Goal: Information Seeking & Learning: Learn about a topic

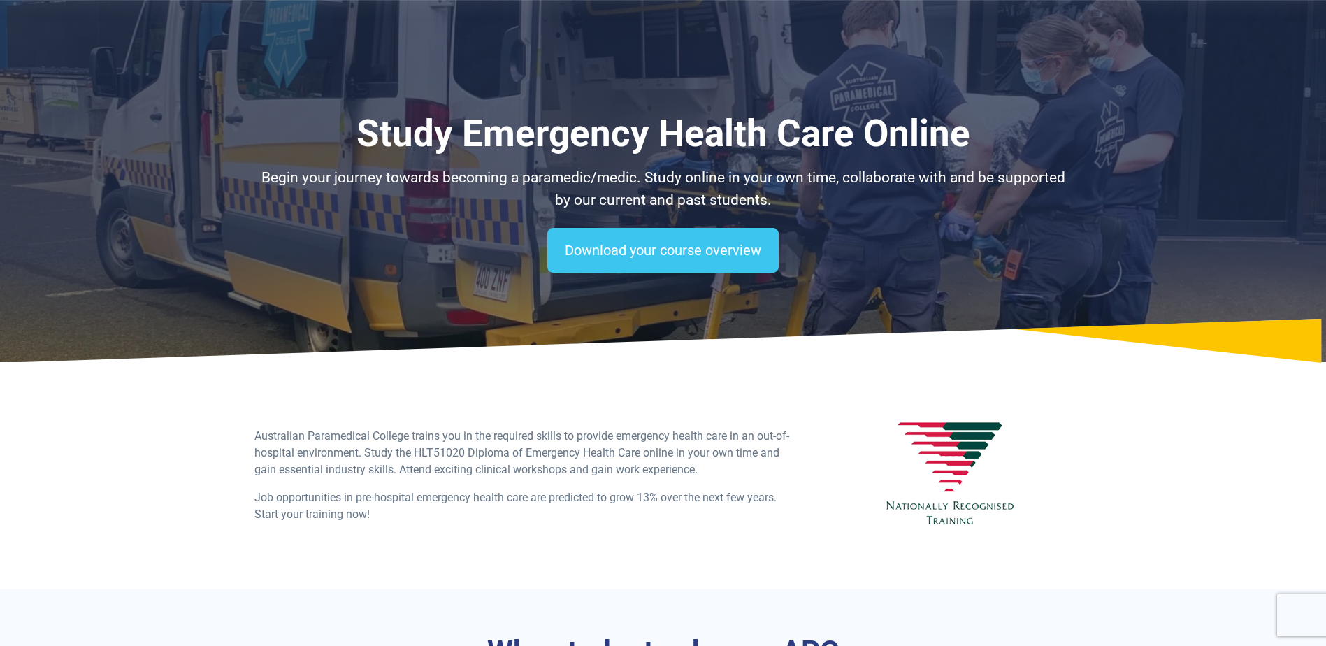
select select "**********"
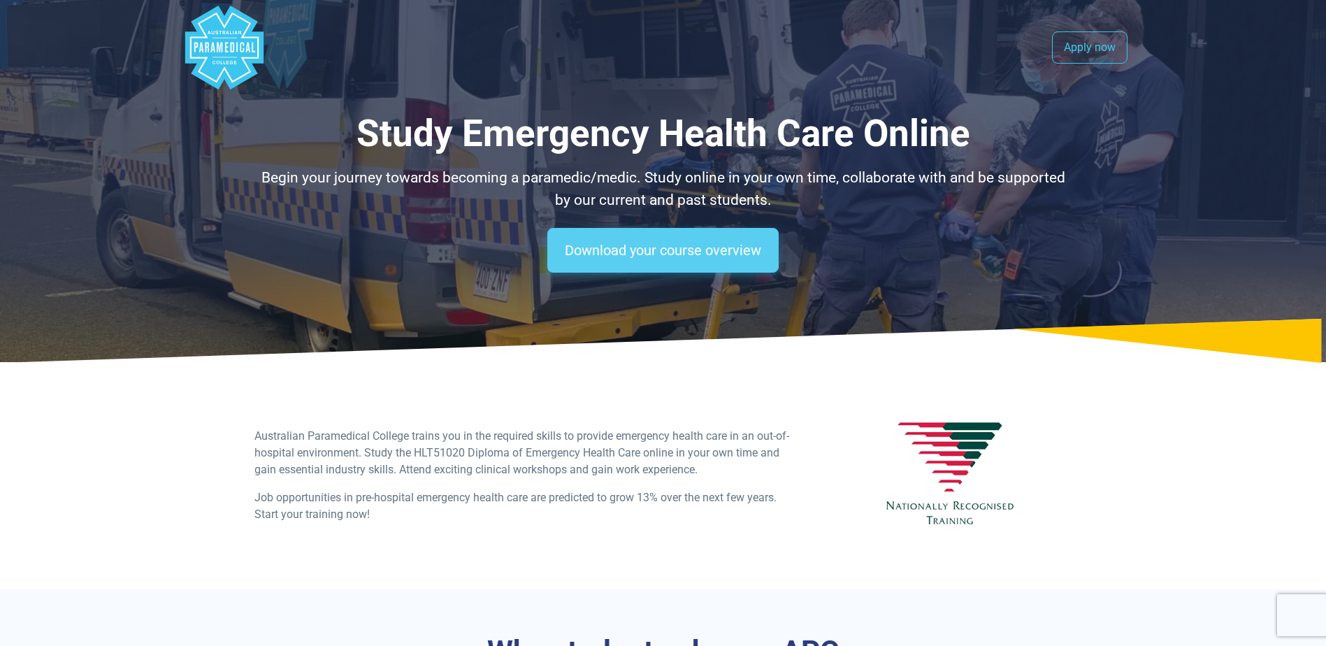
click at [703, 242] on link "Download your course overview" at bounding box center [662, 250] width 231 height 45
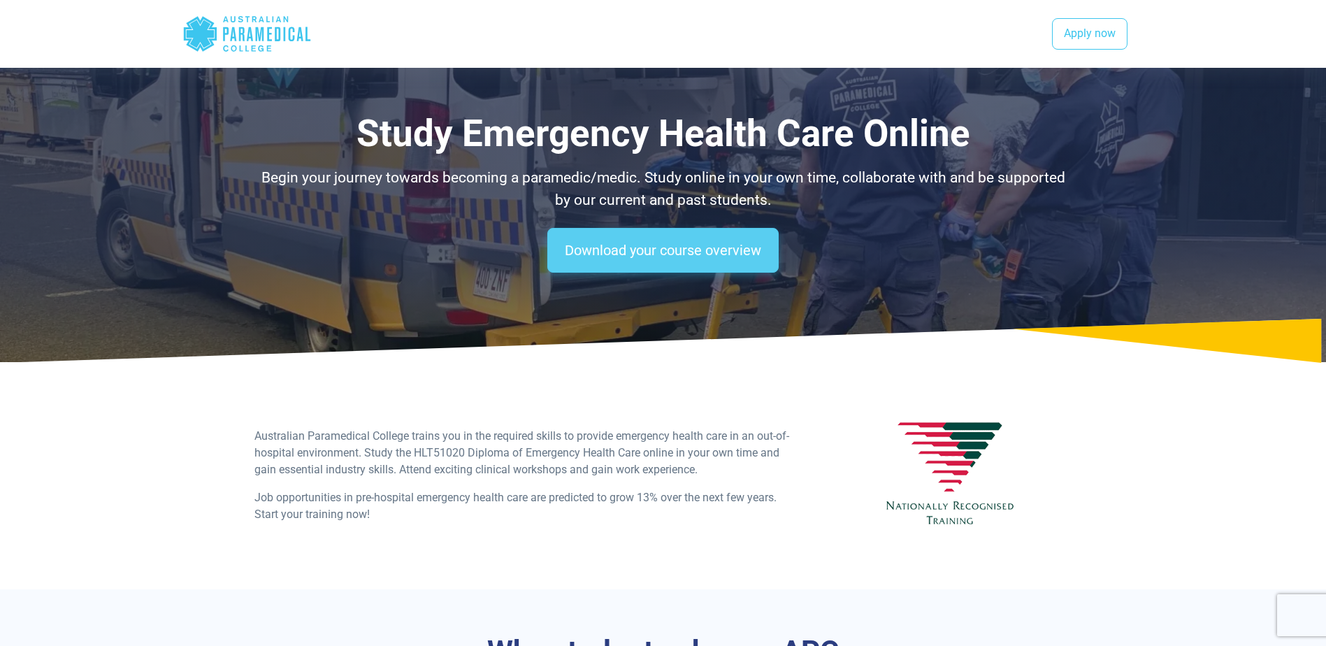
scroll to position [942, 0]
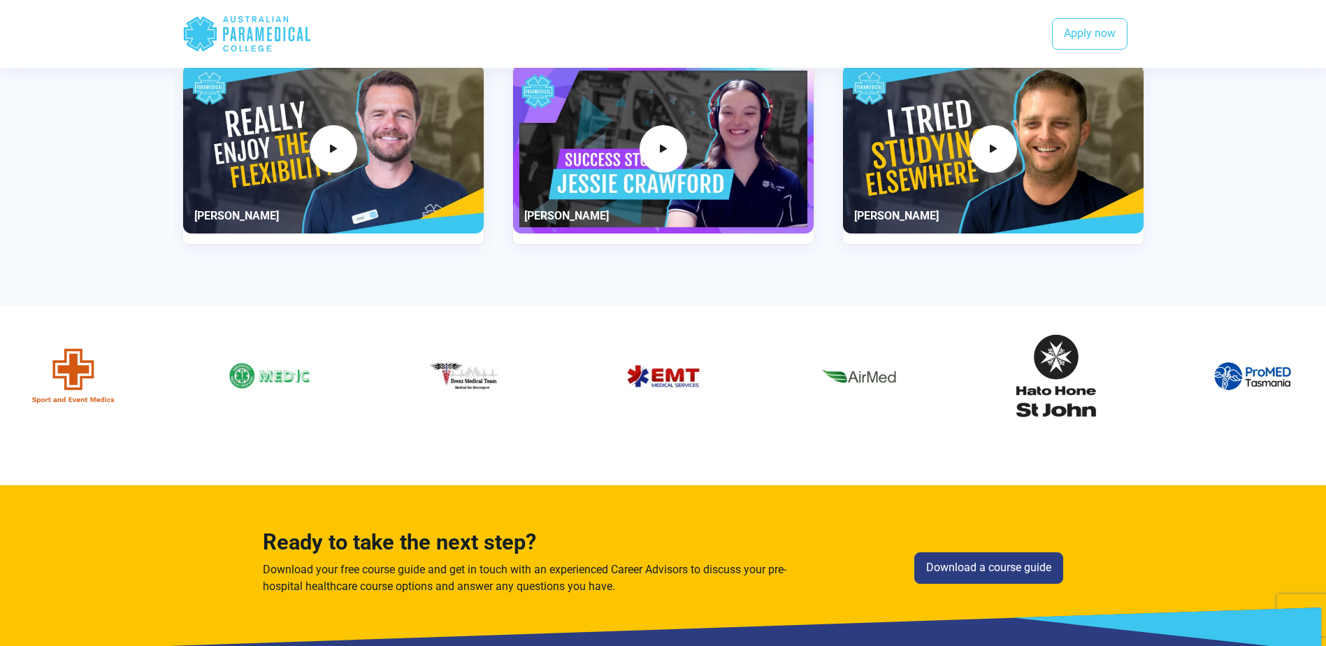
scroll to position [1904, 0]
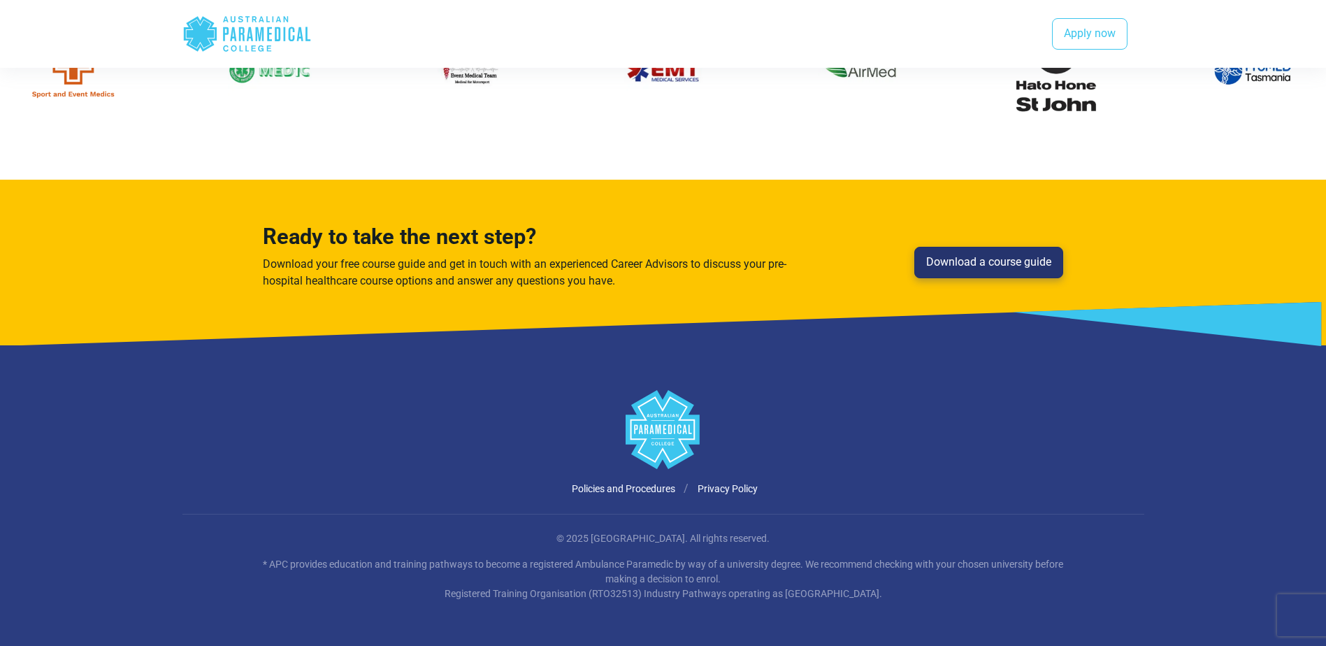
click at [1038, 258] on link "Download a course guide" at bounding box center [988, 263] width 149 height 32
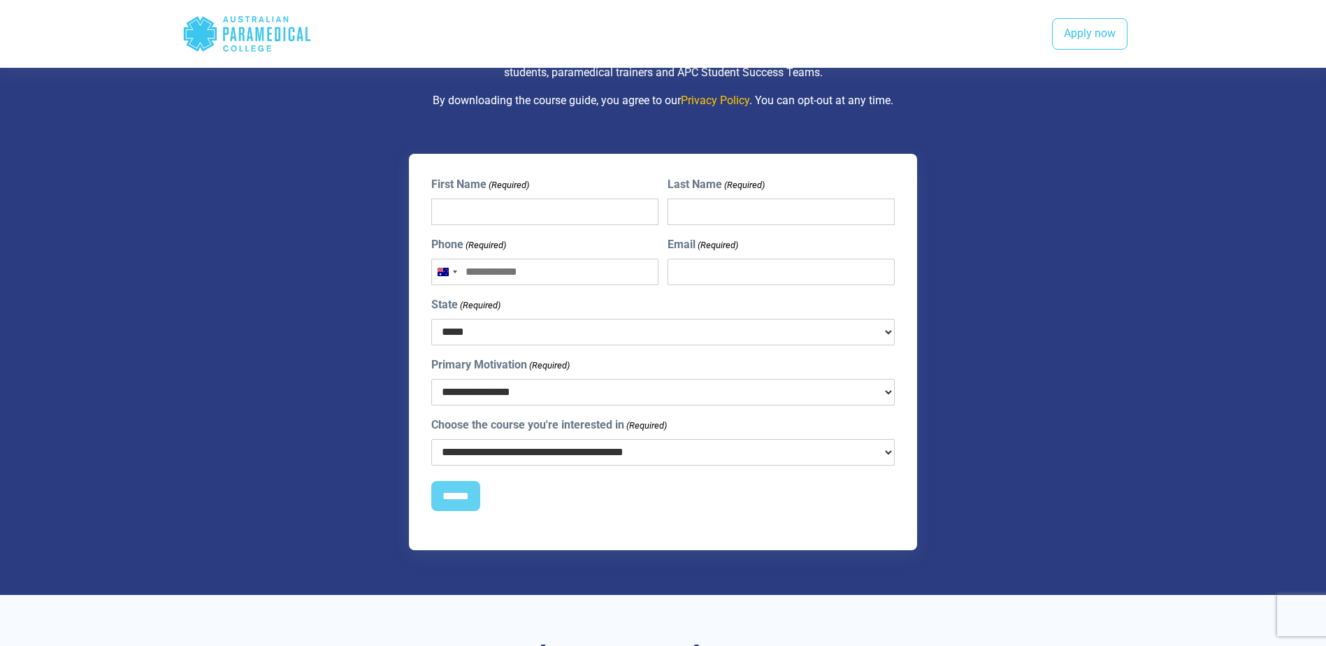
click at [873, 444] on select "**********" at bounding box center [663, 452] width 464 height 27
click at [947, 468] on div "**********" at bounding box center [663, 352] width 696 height 397
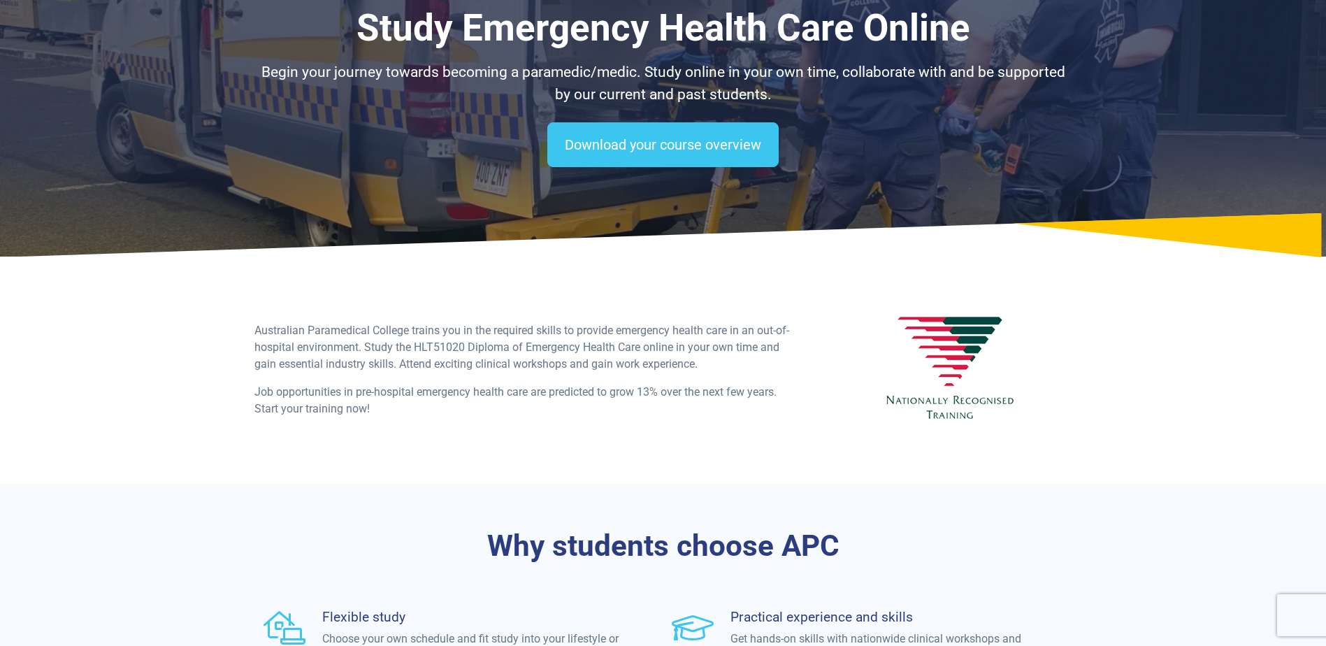
scroll to position [140, 0]
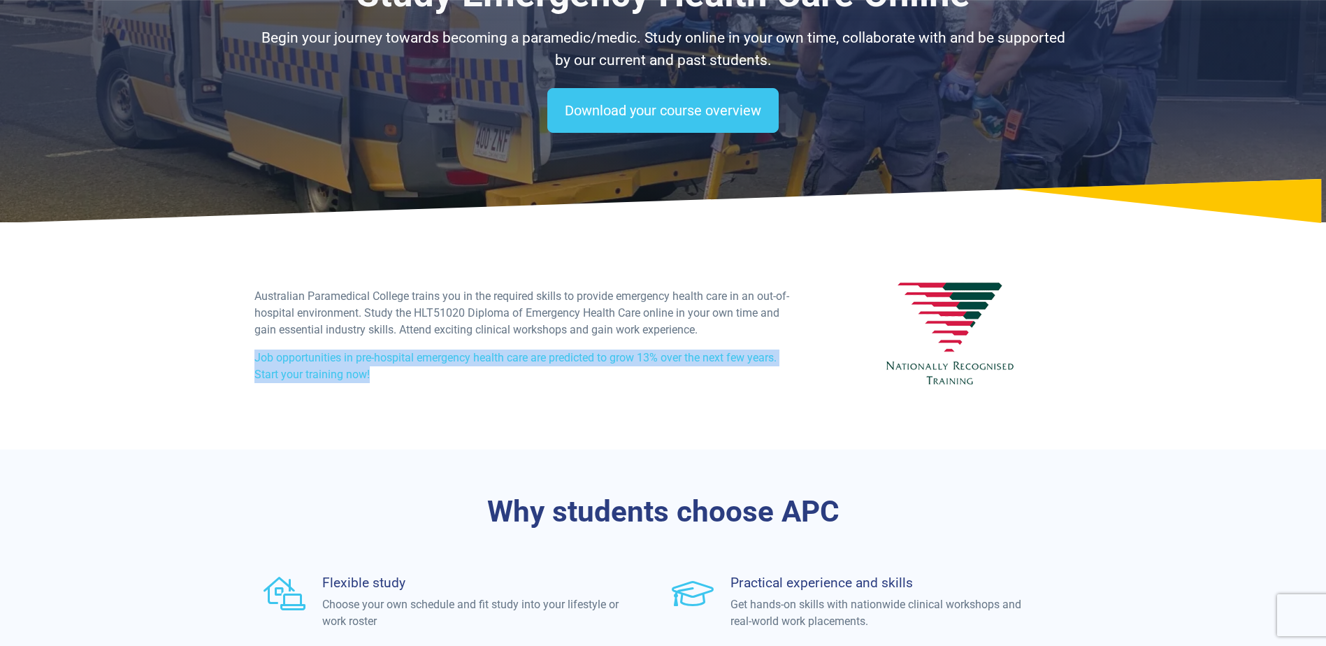
drag, startPoint x: 252, startPoint y: 358, endPoint x: 430, endPoint y: 370, distance: 178.7
click at [430, 370] on div "Australian Paramedical College trains you in the required skills to provide eme…" at bounding box center [524, 341] width 557 height 106
drag, startPoint x: 430, startPoint y: 371, endPoint x: 443, endPoint y: 396, distance: 28.1
click at [443, 396] on div "Australian Paramedical College trains you in the required skills to provide eme…" at bounding box center [663, 341] width 835 height 127
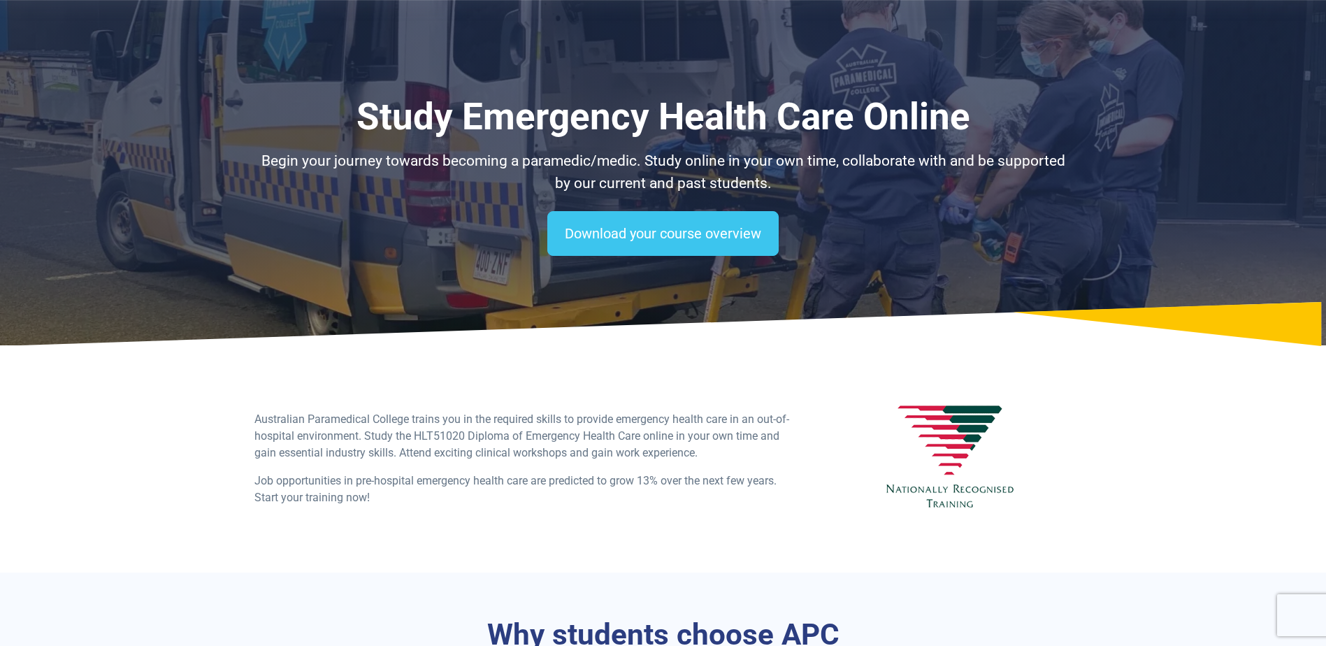
scroll to position [0, 0]
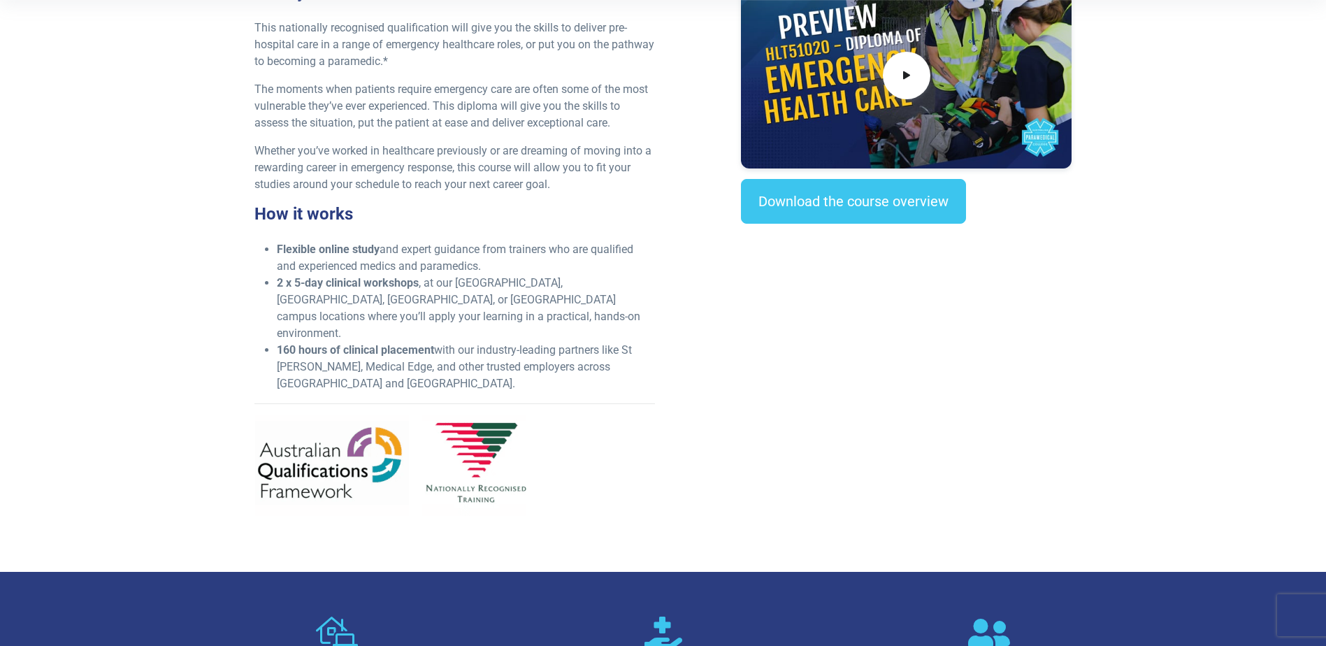
scroll to position [489, 0]
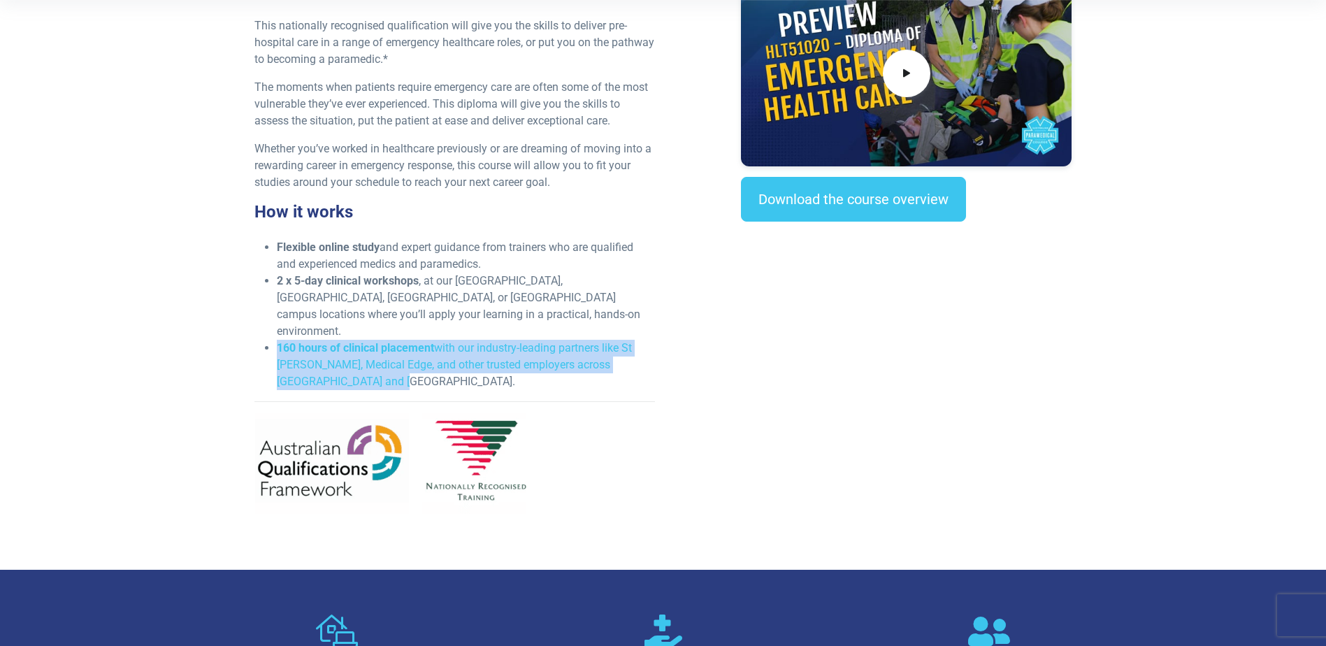
drag, startPoint x: 253, startPoint y: 311, endPoint x: 594, endPoint y: 340, distance: 341.8
click at [594, 340] on div "What you’ll learn This nationally recognised qualification will give you the sk…" at bounding box center [454, 252] width 417 height 545
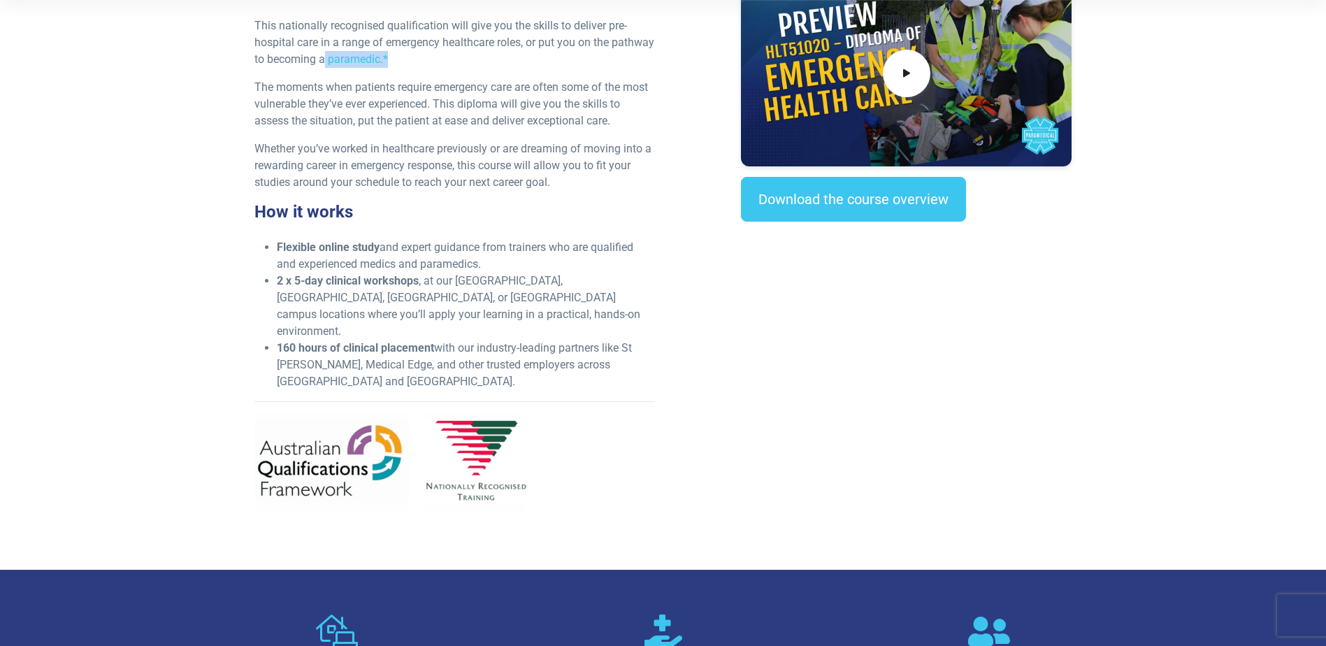
drag, startPoint x: 436, startPoint y: 59, endPoint x: 371, endPoint y: 66, distance: 65.3
click at [371, 66] on p "This nationally recognised qualification will give you the skills to deliver pr…" at bounding box center [454, 42] width 401 height 50
drag, startPoint x: 371, startPoint y: 66, endPoint x: 498, endPoint y: 142, distance: 148.3
click at [498, 143] on p "Whether you’ve worked in healthcare previously or are dreaming of moving into a…" at bounding box center [454, 166] width 401 height 50
drag, startPoint x: 440, startPoint y: 63, endPoint x: 379, endPoint y: 69, distance: 61.2
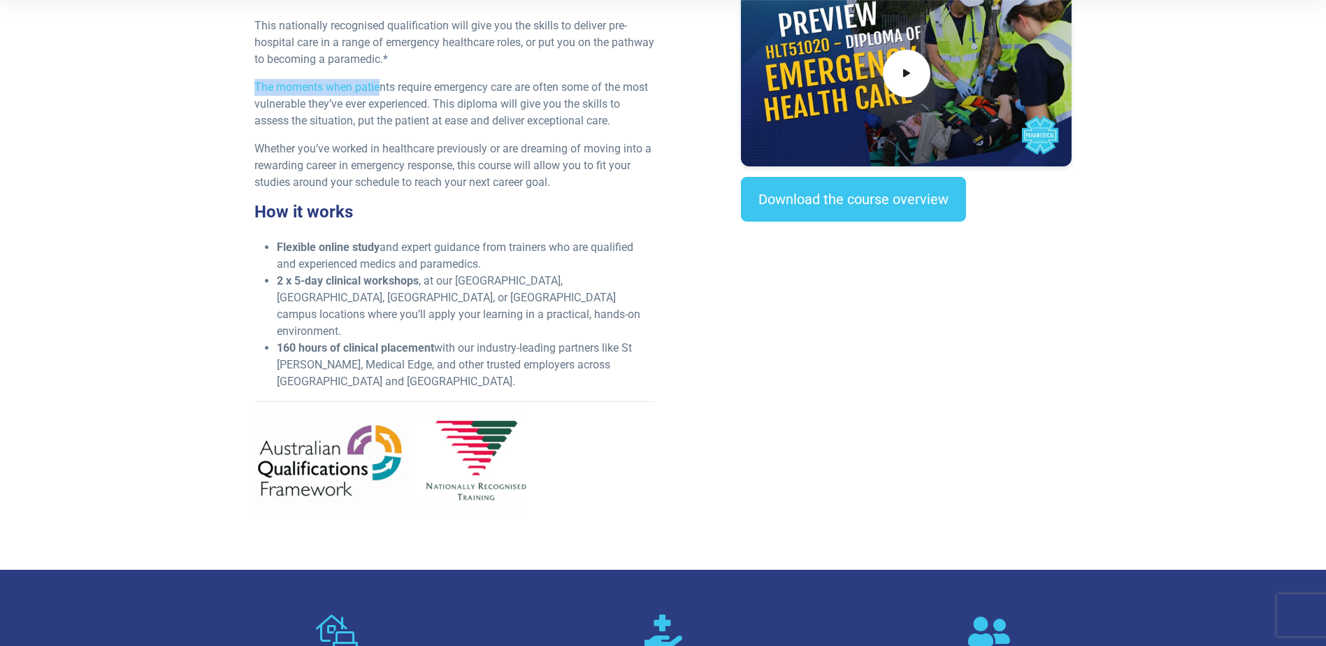
click at [379, 69] on div "What you’ll learn This nationally recognised qualification will give you the sk…" at bounding box center [454, 252] width 417 height 545
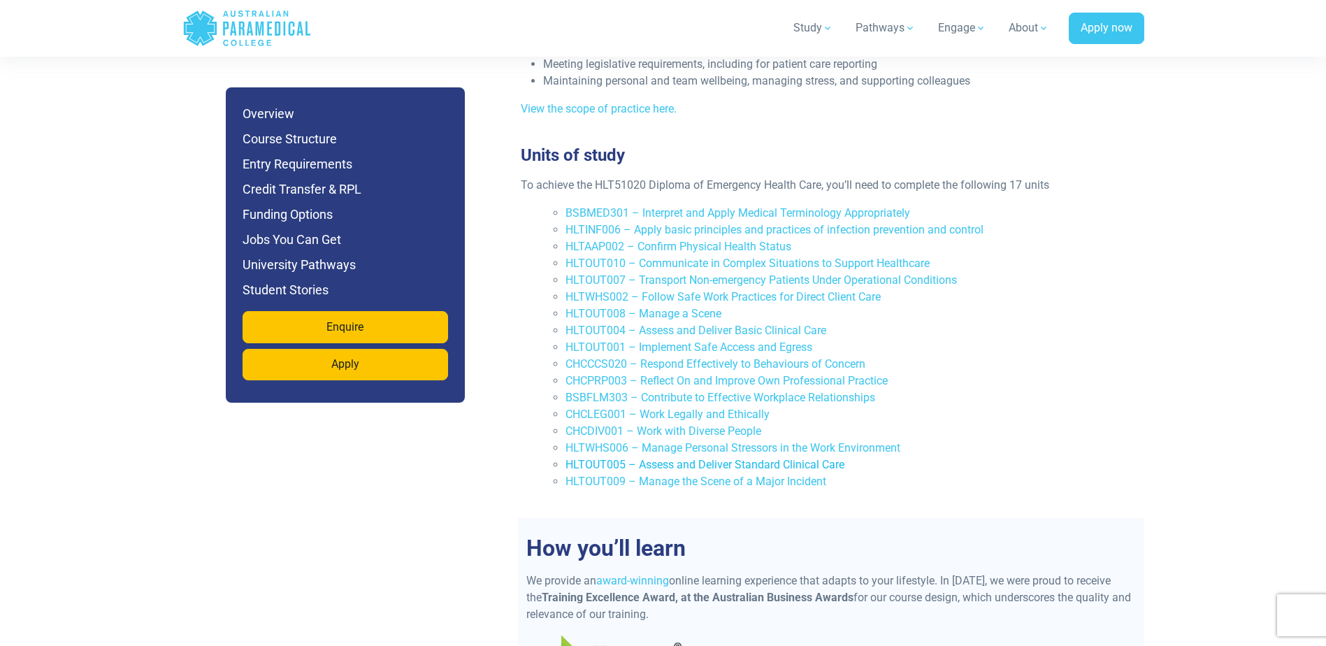
scroll to position [3003, 0]
